Goal: Information Seeking & Learning: Find specific fact

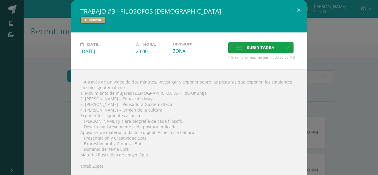
scroll to position [130, 0]
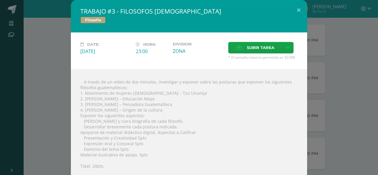
drag, startPoint x: 154, startPoint y: 94, endPoint x: 188, endPoint y: 101, distance: 34.3
click at [160, 96] on div " A través de un video de dos minutos, investigar y exponer sobre las posturas …" at bounding box center [189, 141] width 236 height 144
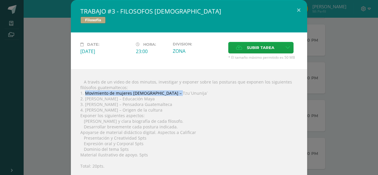
drag, startPoint x: 83, startPoint y: 94, endPoint x: 172, endPoint y: 92, distance: 88.3
click at [172, 92] on div " A través de un video de dos minutos, investigar y exponer sobre las posturas …" at bounding box center [189, 141] width 236 height 144
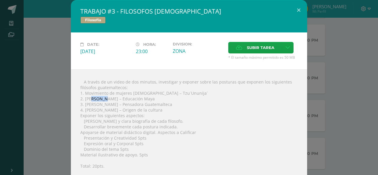
drag, startPoint x: 87, startPoint y: 98, endPoint x: 80, endPoint y: 95, distance: 7.4
click at [86, 98] on div " A través de un video de dos minutos, investigar y exponer sobre las posturas …" at bounding box center [189, 141] width 236 height 144
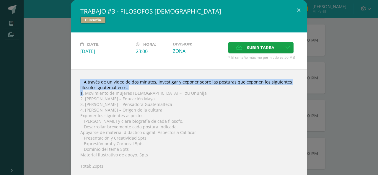
click at [165, 89] on div " A través de un video de dos minutos, investigar y exponer sobre las posturas …" at bounding box center [189, 141] width 236 height 144
drag, startPoint x: 82, startPoint y: 93, endPoint x: 173, endPoint y: 91, distance: 91.0
click at [174, 89] on div " A través de un video de dos minutos, investigar y exponer sobre las posturas …" at bounding box center [189, 141] width 236 height 144
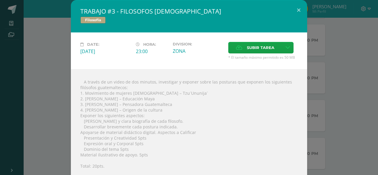
click at [127, 95] on div " A través de un video de dos minutos, investigar y exponer sobre las posturas …" at bounding box center [189, 141] width 236 height 144
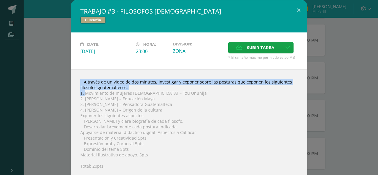
drag, startPoint x: 84, startPoint y: 92, endPoint x: 162, endPoint y: 89, distance: 78.3
click at [162, 89] on div " A través de un video de dos minutos, investigar y exponer sobre las posturas …" at bounding box center [189, 141] width 236 height 144
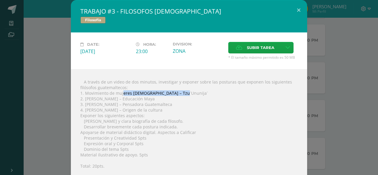
drag, startPoint x: 175, startPoint y: 91, endPoint x: 121, endPoint y: 92, distance: 54.6
click at [120, 92] on div " A través de un video de dos minutos, investigar y exponer sobre las posturas …" at bounding box center [189, 141] width 236 height 144
click at [178, 89] on div " A través de un video de dos minutos, investigar y exponer sobre las posturas …" at bounding box center [189, 141] width 236 height 144
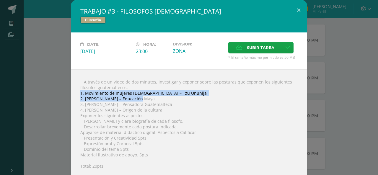
drag, startPoint x: 176, startPoint y: 91, endPoint x: 145, endPoint y: 97, distance: 31.6
click at [132, 98] on div " A través de un video de dos minutos, investigar y exponer sobre las posturas …" at bounding box center [189, 141] width 236 height 144
drag, startPoint x: 145, startPoint y: 97, endPoint x: 177, endPoint y: 94, distance: 31.4
click at [176, 94] on div " A través de un video de dos minutos, investigar y exponer sobre las posturas …" at bounding box center [189, 141] width 236 height 144
click at [177, 94] on div " A través de un video de dos minutos, investigar y exponer sobre las posturas …" at bounding box center [189, 141] width 236 height 144
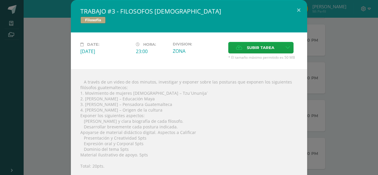
click at [169, 93] on div " A través de un video de dos minutos, investigar y exponer sobre las posturas …" at bounding box center [189, 141] width 236 height 144
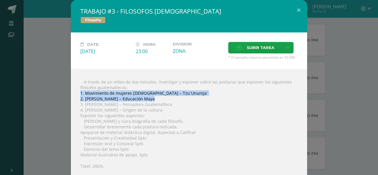
drag, startPoint x: 176, startPoint y: 92, endPoint x: 123, endPoint y: 97, distance: 52.7
click at [128, 97] on div " A través de un video de dos minutos, investigar y exponer sobre las posturas …" at bounding box center [189, 141] width 236 height 144
drag, startPoint x: 84, startPoint y: 93, endPoint x: 176, endPoint y: 92, distance: 92.4
click at [176, 92] on div " A través de un video de dos minutos, investigar y exponer sobre las posturas …" at bounding box center [189, 141] width 236 height 144
copy div "Movimiento de mujeres [DEMOGRAPHIC_DATA] – Tzu´Ununija´"
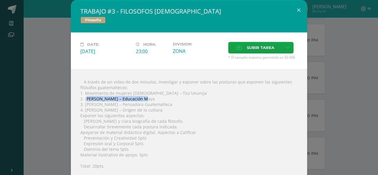
drag, startPoint x: 83, startPoint y: 100, endPoint x: 135, endPoint y: 98, distance: 51.7
click at [135, 98] on div " A través de un video de dos minutos, investigar y exponer sobre las posturas …" at bounding box center [189, 141] width 236 height 144
drag, startPoint x: 78, startPoint y: 97, endPoint x: 84, endPoint y: 97, distance: 6.6
click at [80, 97] on div " A través de un video de dos minutos, investigar y exponer sobre las posturas …" at bounding box center [189, 141] width 236 height 144
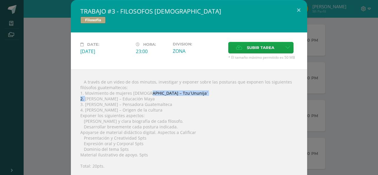
drag, startPoint x: 83, startPoint y: 97, endPoint x: 143, endPoint y: 95, distance: 60.9
click at [144, 95] on div " A través de un video de dos minutos, investigar y exponer sobre las posturas …" at bounding box center [189, 141] width 236 height 144
click at [82, 97] on div " A través de un video de dos minutos, investigar y exponer sobre las posturas …" at bounding box center [189, 141] width 236 height 144
drag, startPoint x: 83, startPoint y: 97, endPoint x: 153, endPoint y: 99, distance: 70.3
click at [153, 99] on div " A través de un video de dos minutos, investigar y exponer sobre las posturas …" at bounding box center [189, 141] width 236 height 144
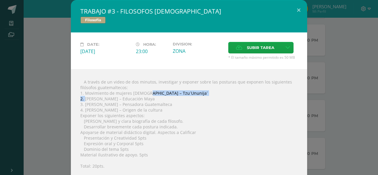
copy div "[PERSON_NAME] – Educación Maya"
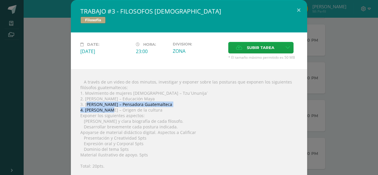
drag, startPoint x: 84, startPoint y: 105, endPoint x: 106, endPoint y: 108, distance: 22.4
click at [106, 108] on div " A través de un video de dos minutos, investigar y exponer sobre las posturas …" at bounding box center [189, 141] width 236 height 144
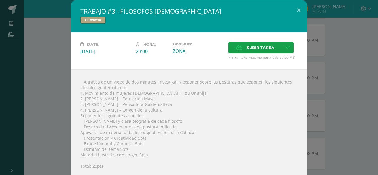
click at [82, 103] on div " A través de un video de dos minutos, investigar y exponer sobre las posturas …" at bounding box center [189, 141] width 236 height 144
drag, startPoint x: 92, startPoint y: 103, endPoint x: 157, endPoint y: 105, distance: 65.3
click at [157, 105] on div " A través de un video de dos minutos, investigar y exponer sobre las posturas …" at bounding box center [189, 141] width 236 height 144
copy div "[PERSON_NAME] – Pensadora Guatemalteca"
drag, startPoint x: 83, startPoint y: 111, endPoint x: 167, endPoint y: 107, distance: 84.2
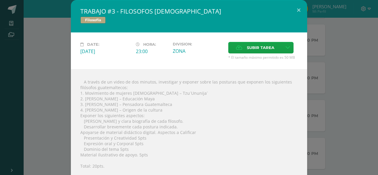
click at [167, 107] on div " A través de un video de dos minutos, investigar y exponer sobre las posturas …" at bounding box center [189, 141] width 236 height 144
copy div "[PERSON_NAME] – Origen de la cultura"
